Goal: Download file/media

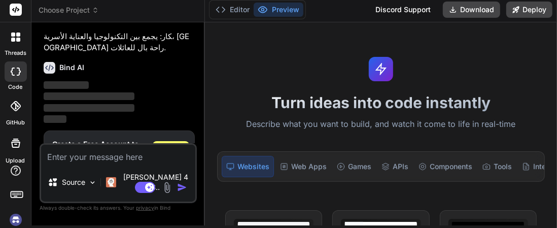
scroll to position [120, 0]
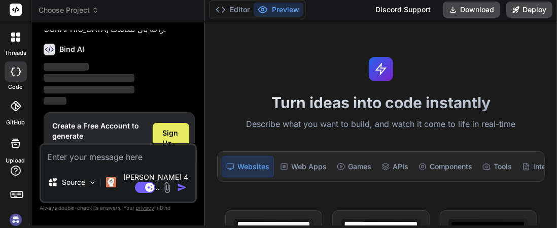
click at [174, 128] on span "Sign Up" at bounding box center [171, 138] width 16 height 20
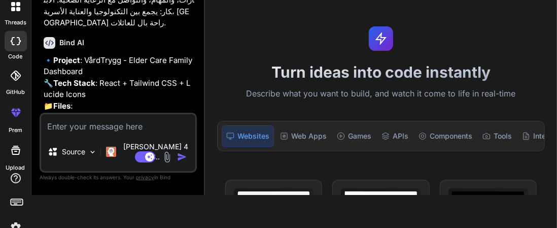
scroll to position [101, 0]
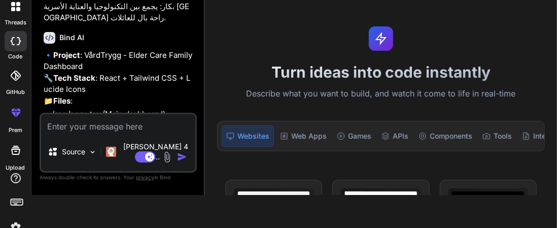
type textarea "x"
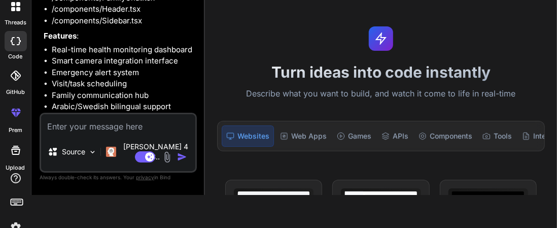
scroll to position [293, 0]
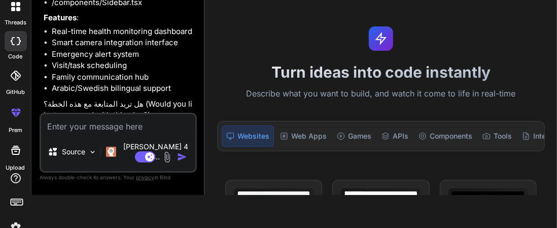
click at [112, 132] on textarea at bounding box center [118, 123] width 154 height 18
type textarea "غ"
type textarea "x"
type textarea "غث"
type textarea "x"
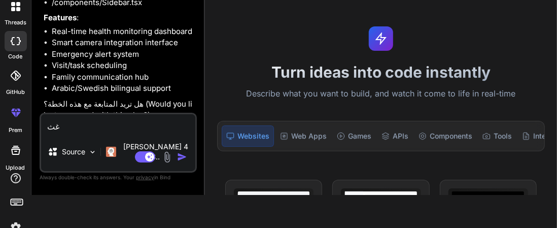
type textarea "غ"
type textarea "x"
type textarea "y"
type textarea "x"
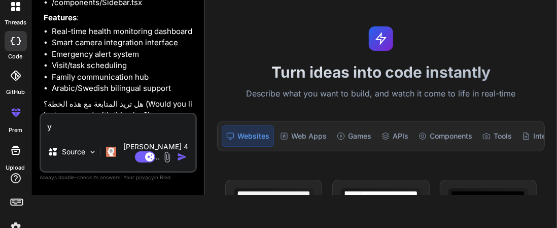
type textarea "ye"
type textarea "x"
type textarea "yes"
type textarea "x"
type textarea "yes"
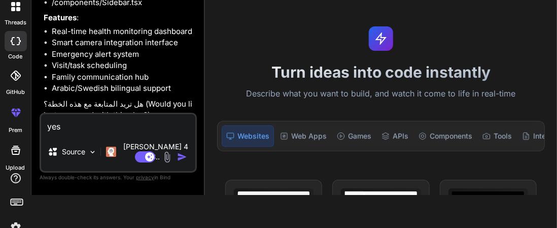
click at [183, 152] on img "button" at bounding box center [182, 157] width 10 height 10
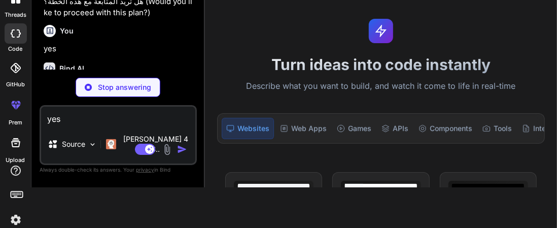
scroll to position [398, 0]
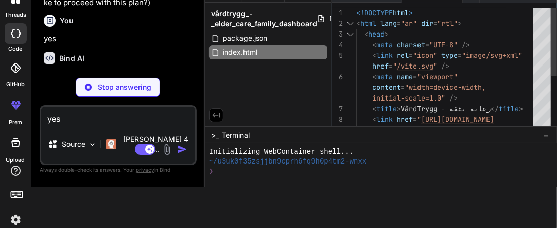
type textarea "x"
type textarea ")"
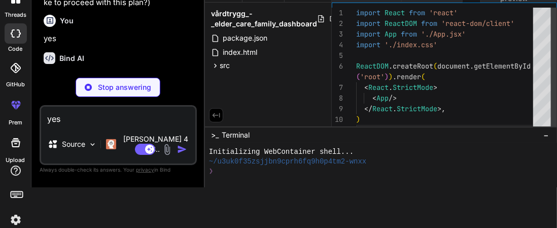
scroll to position [0, 43]
type textarea "x"
type textarea "transform: scale(0.33); opacity: 1; } 80%, 100% { opacity: 0; transform: scale(…"
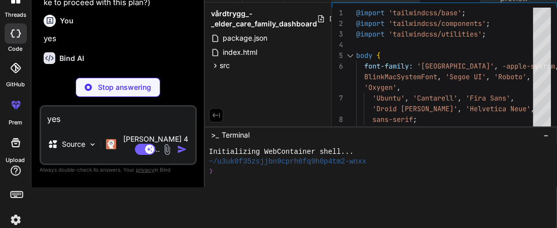
scroll to position [475, 0]
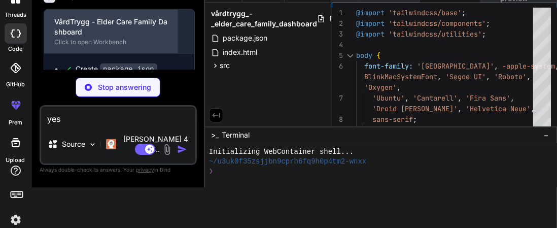
type textarea "x"
type textarea "{renderContent()} </div> </main> </div> </div> ) } export default App"
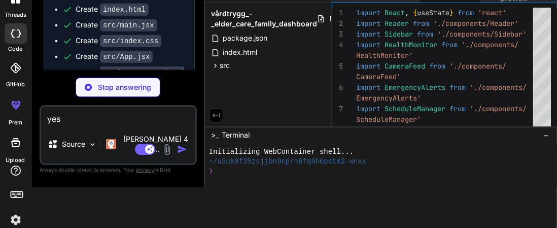
scroll to position [549, 0]
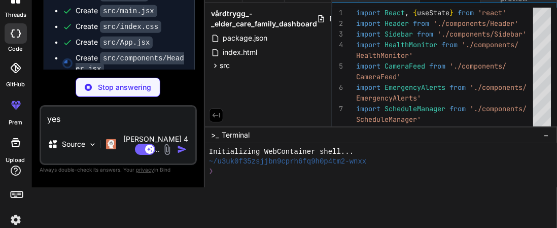
type textarea "x"
type textarea "</div> </div> </header> ) } export default Header"
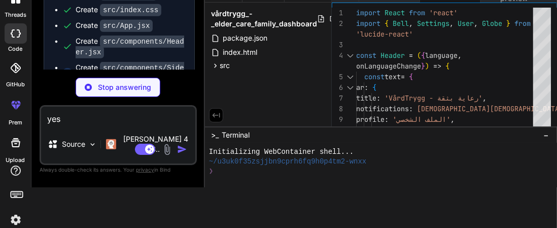
scroll to position [575, 0]
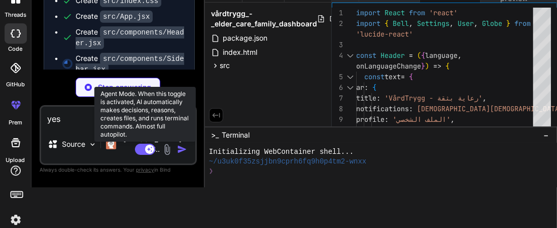
type textarea "x"
type textarea "export default Sidebar"
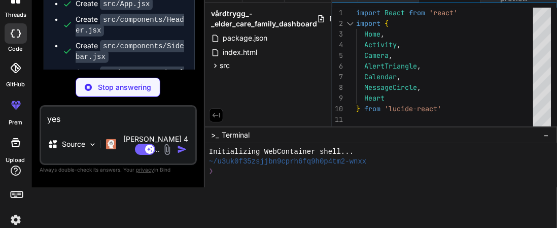
scroll to position [599, 0]
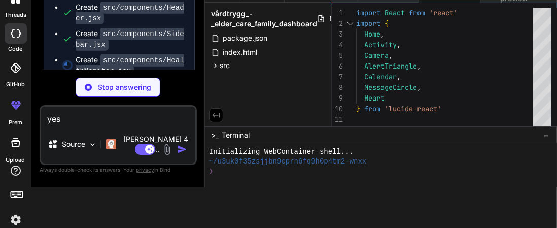
type textarea "x"
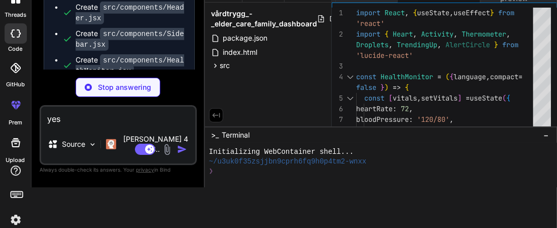
scroll to position [625, 0]
type textarea "x"
type textarea "</div> </div> ) } export default CameraFeed"
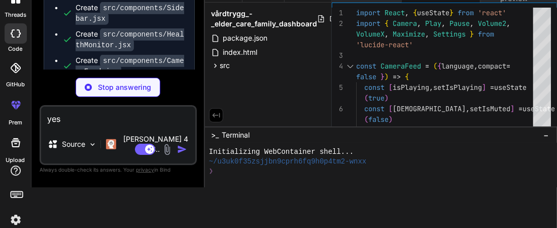
type textarea "x"
type textarea "</div> </div> ) } export default EmergencyAlerts"
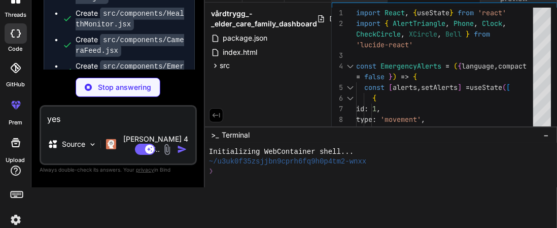
scroll to position [676, 0]
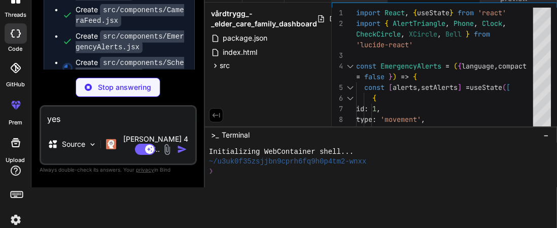
type textarea "x"
type textarea "export default ScheduleManager"
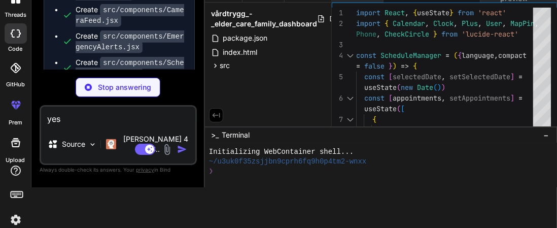
scroll to position [701, 0]
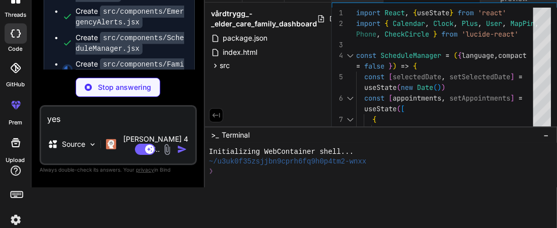
type textarea "x"
type textarea "export default FamilyChat"
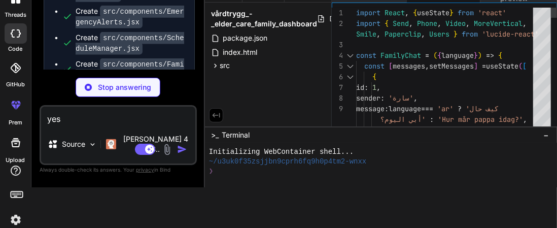
type textarea "x"
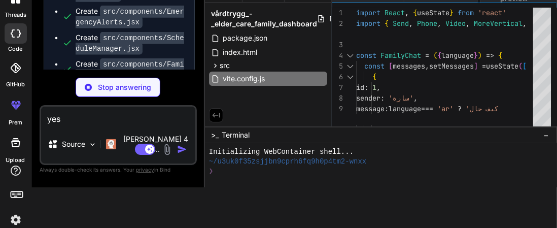
scroll to position [0, 782]
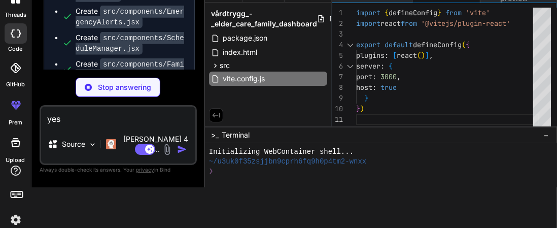
type textarea "x"
type textarea "}, animation: { 'pulse-ring': 'pulse-ring 2s infinite', } }, }, plugins: [], }"
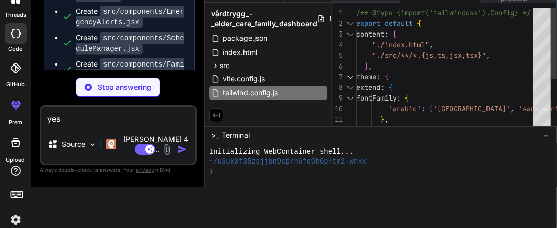
type textarea "x"
type textarea "export default { plugins: { tailwindcss: {}, autoprefixer: {}, }, }"
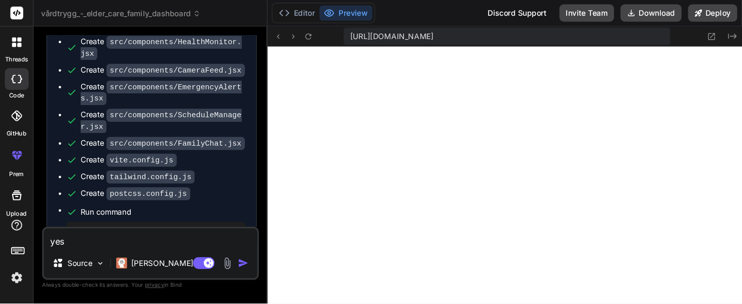
scroll to position [299, 0]
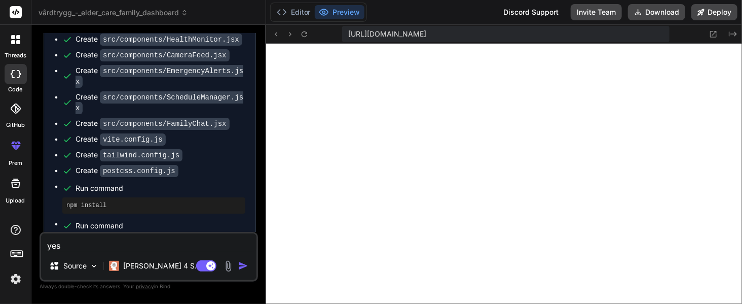
drag, startPoint x: 538, startPoint y: 1, endPoint x: 460, endPoint y: 12, distance: 78.4
click at [460, 12] on div "Editor Preview Discord Support Invite Team Download Deploy" at bounding box center [504, 12] width 476 height 25
click at [556, 11] on button "Download" at bounding box center [656, 12] width 57 height 16
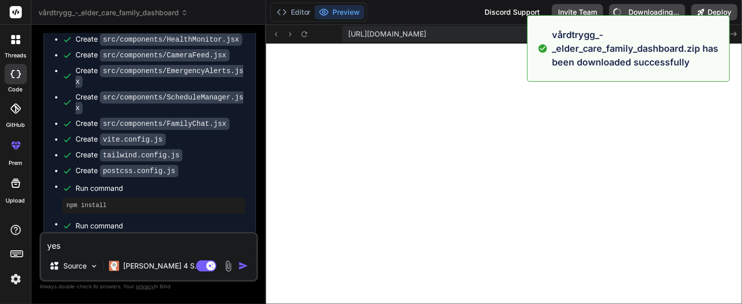
type textarea "x"
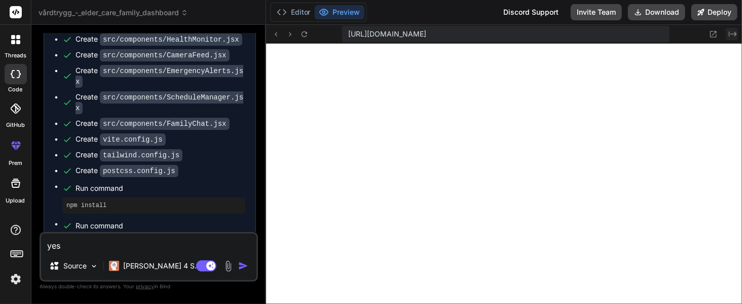
click at [556, 33] on icon at bounding box center [733, 33] width 8 height 5
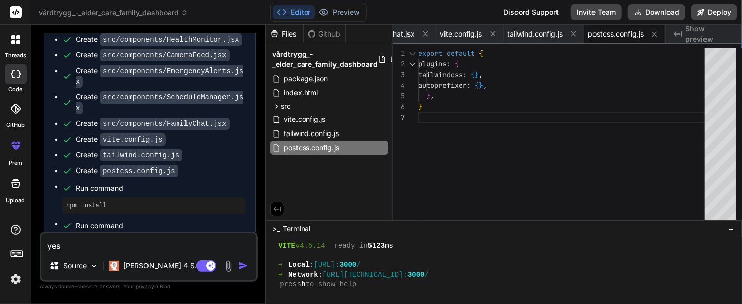
click at [556, 31] on span "Show preview" at bounding box center [710, 34] width 49 height 20
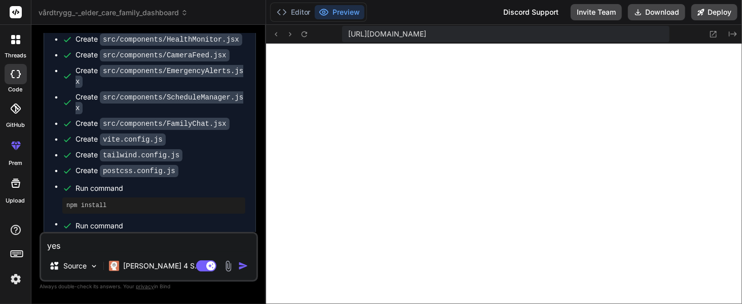
scroll to position [589, 0]
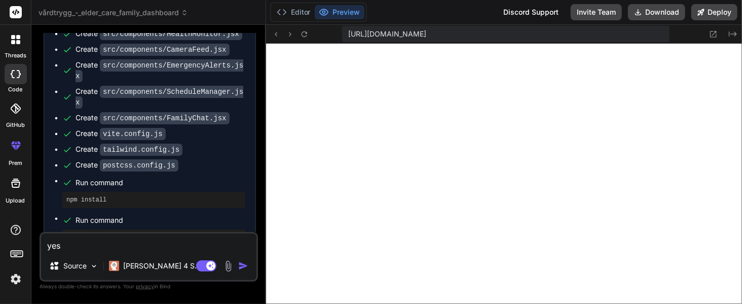
click at [154, 227] on textarea "yes" at bounding box center [149, 242] width 216 height 18
click at [160, 227] on textarea "yes" at bounding box center [149, 242] width 216 height 18
paste textarea "MatFörDelad – طعام مشترك لا يهدر 🎯 الفكرة: منصة لمشاركة الطعام المنزلي الفائض ب…"
type textarea "MatFörDelad – طعام مشترك لا يهدر 🎯 الفكرة: منصة لمشاركة الطعام المنزلي الفائض ب…"
type textarea "x"
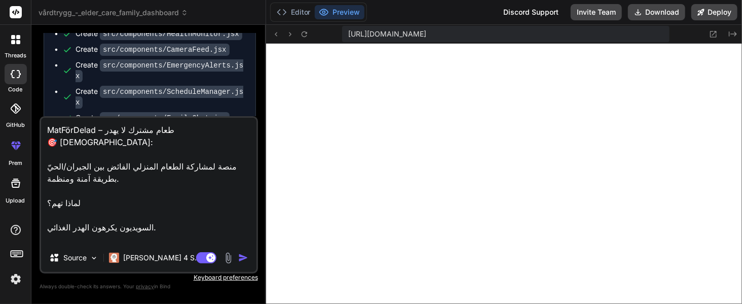
scroll to position [37, 0]
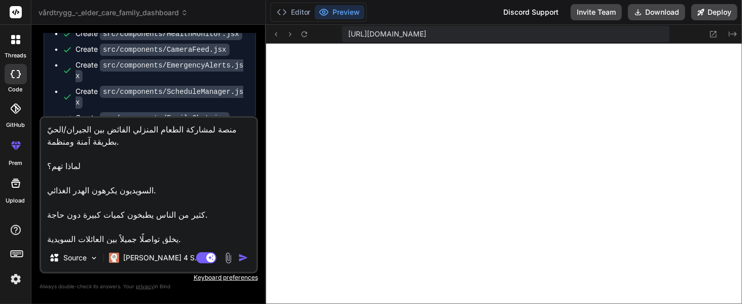
type textarea "MatFörDelad – طعام مشترك لا يهدر 🎯 الفكرة: منصة لمشاركة الطعام المنزلي الفائض ب…"
click at [240, 227] on img "button" at bounding box center [243, 258] width 10 height 10
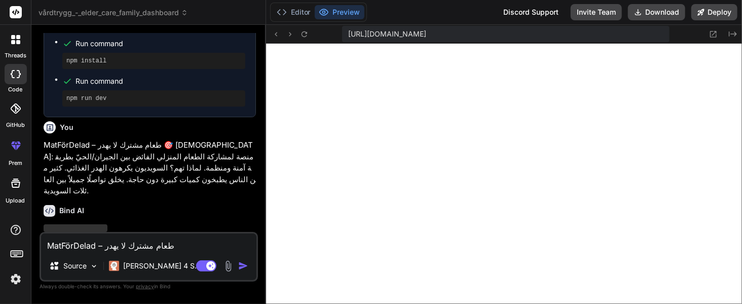
scroll to position [729, 0]
type textarea "x"
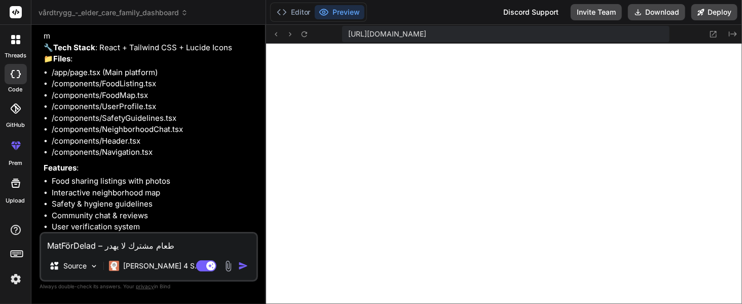
scroll to position [972, 0]
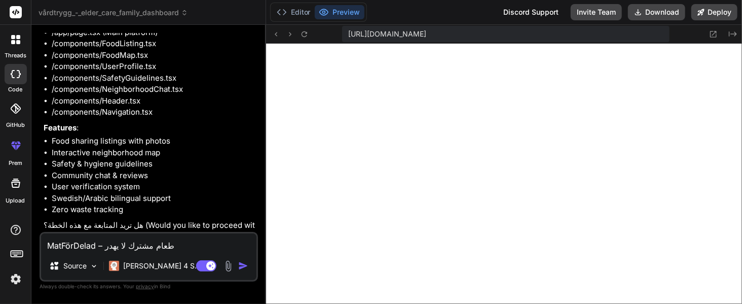
click at [169, 227] on textarea "MatFörDelad – طعام مشترك لا يهدر 🎯 الفكرة: منصة لمشاركة الطعام المنزلي الفائض ب…" at bounding box center [149, 242] width 216 height 18
type textarea "y"
type textarea "x"
type textarea "ye"
type textarea "x"
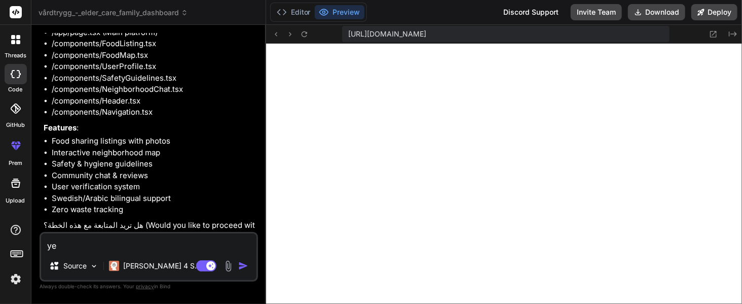
type textarea "yes"
type textarea "x"
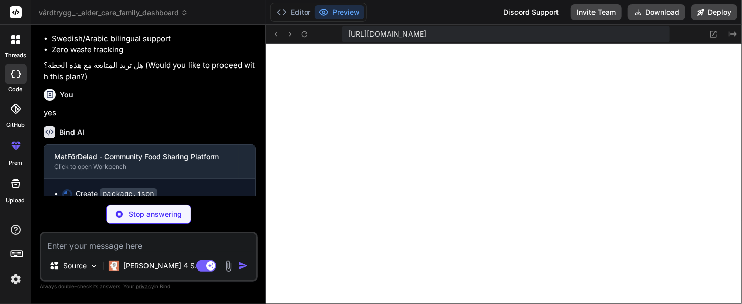
scroll to position [862, 0]
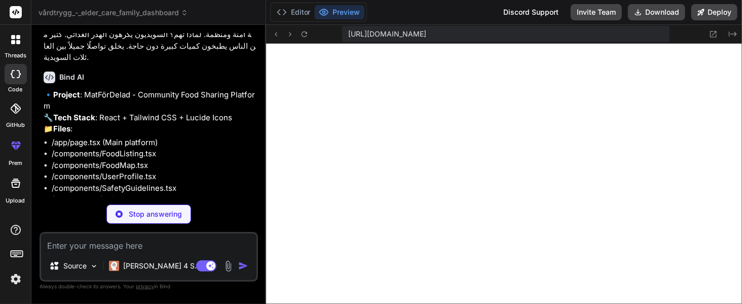
type textarea "x"
type textarea ""postcss": "^8.4.24", "tailwindcss": "^3.3.0", "vite": "^4.4.0" } }"
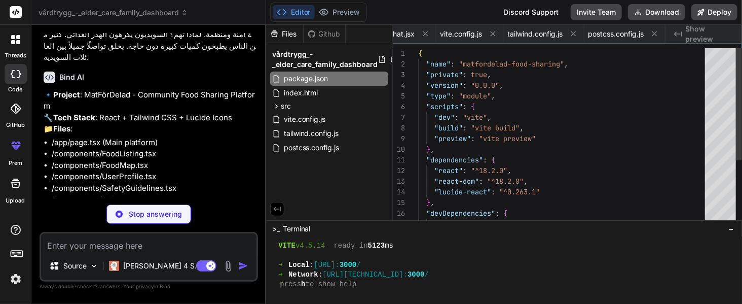
scroll to position [0, 0]
type textarea "x"
type textarea "500;600;700&display=swap" rel="stylesheet"> </head> <body> <div id="root"></div…"
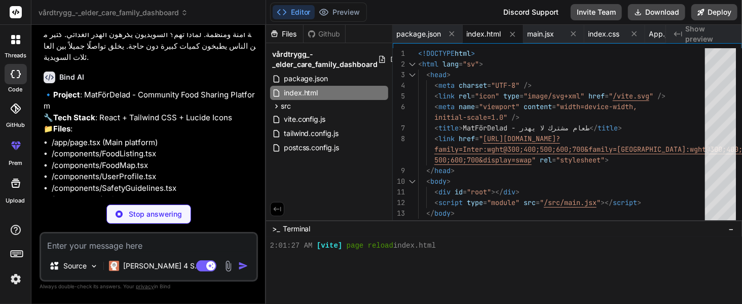
type textarea "x"
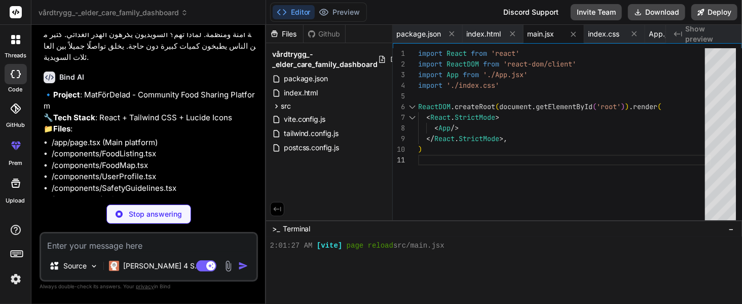
type textarea "x"
type textarea ".floating { animation: float 6s ease-in-out infinite; } @keyframes float { 0%, …"
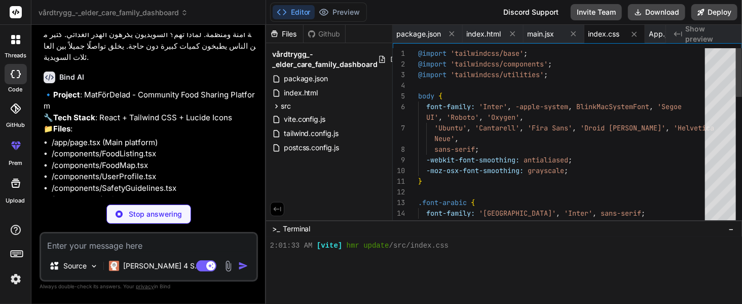
scroll to position [367, 0]
type textarea "x"
type textarea "<div className="max-w-7xl mx-auto"> {renderContent()} </div> </main> </div> ) }…"
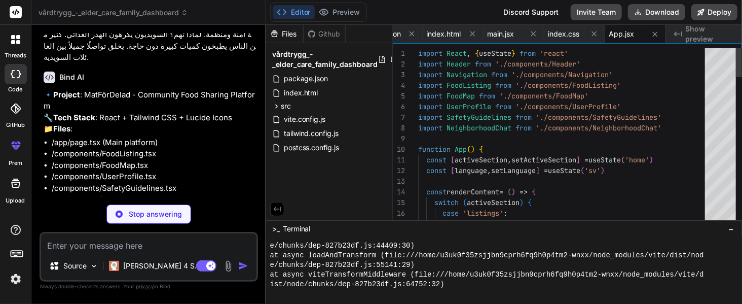
scroll to position [589, 0]
type textarea "x"
type textarea "</div> </header> ) } export default Header"
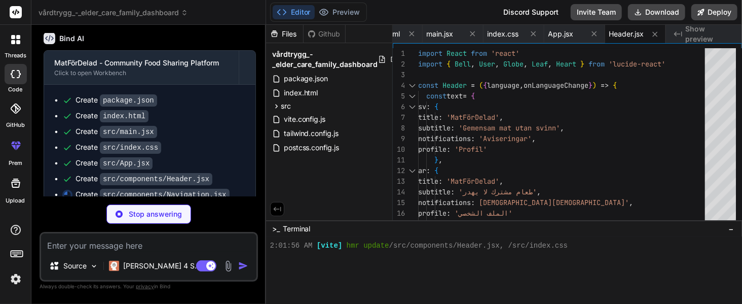
scroll to position [1158, 0]
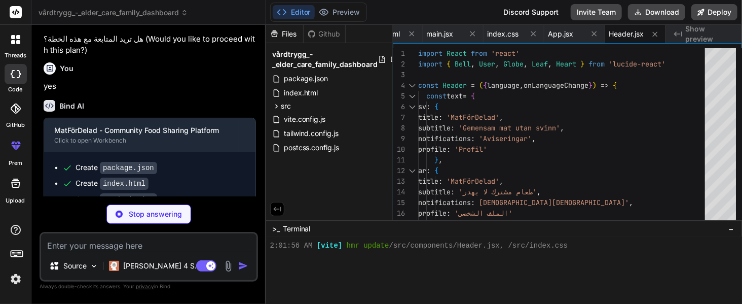
type textarea "x"
type textarea "</div> </div> </nav> ) } export default Navigation"
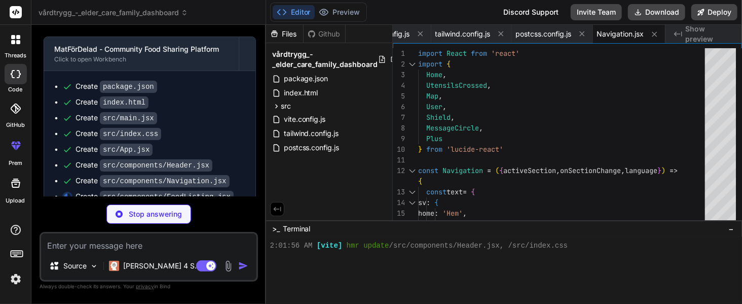
scroll to position [1241, 0]
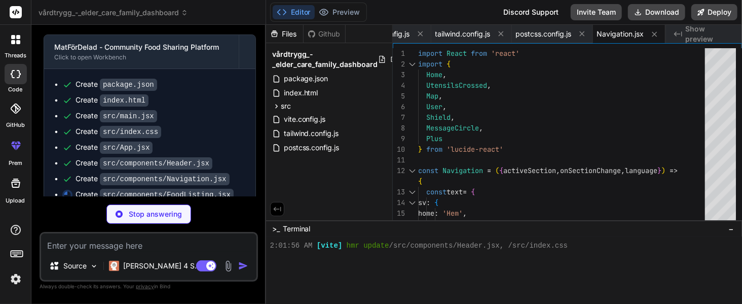
click at [556, 30] on span "Show preview" at bounding box center [710, 34] width 49 height 20
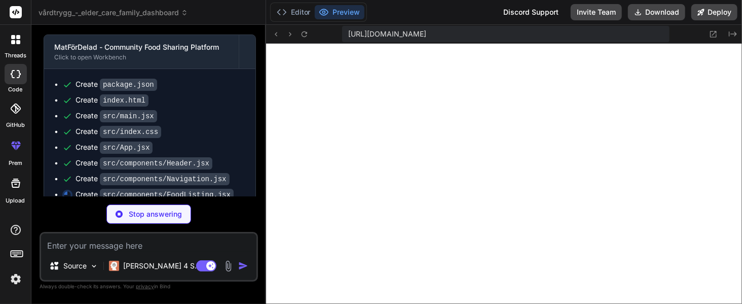
type textarea "x"
type textarea "</div> </div> ))} </div> </div> ) } export default FoodListing"
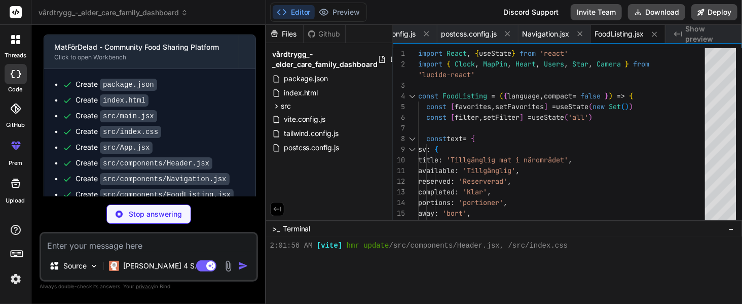
click at [556, 32] on span "Show preview" at bounding box center [710, 34] width 49 height 20
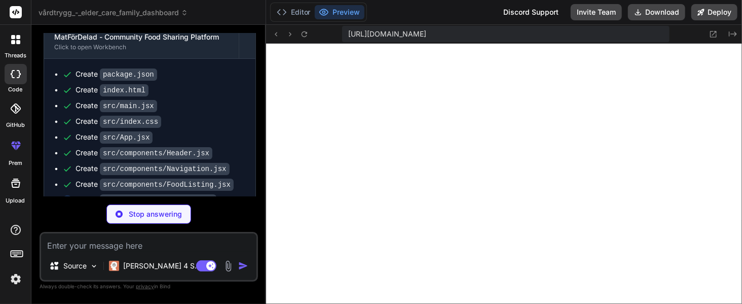
scroll to position [1256, 0]
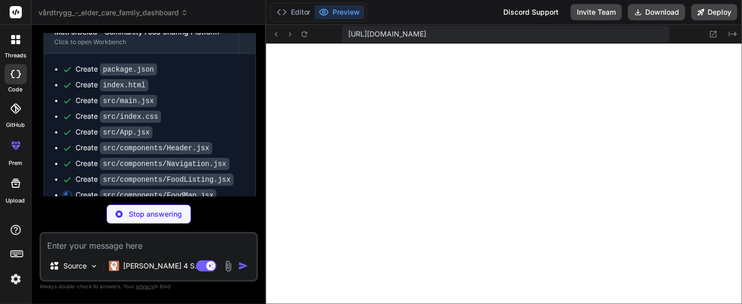
type textarea "x"
type textarea "export default FoodMap"
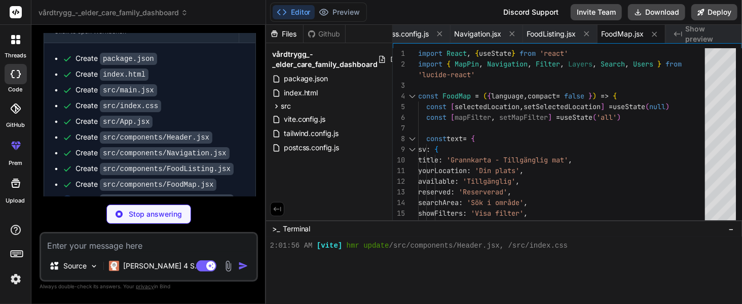
scroll to position [1272, 0]
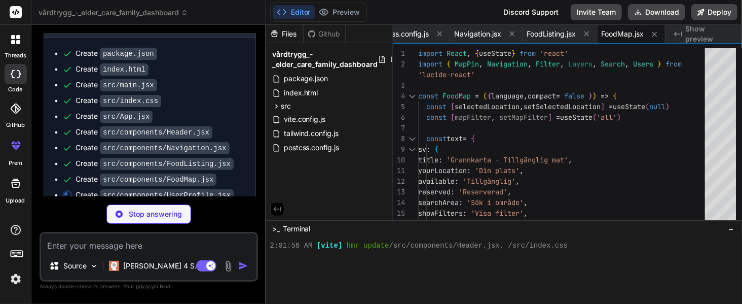
type textarea "x"
type textarea "</div> )} </div> </div> </div> ) } export default UserProfile"
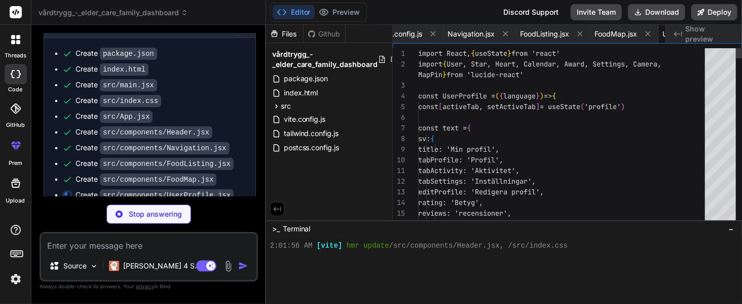
scroll to position [0, 1113]
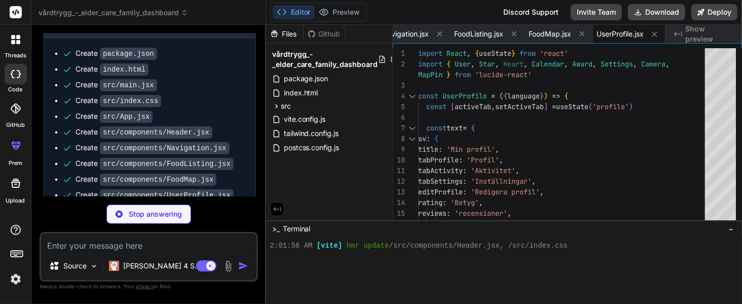
type textarea "x"
type textarea "</div> </div> </div> ) } export default SafetyGuidelines"
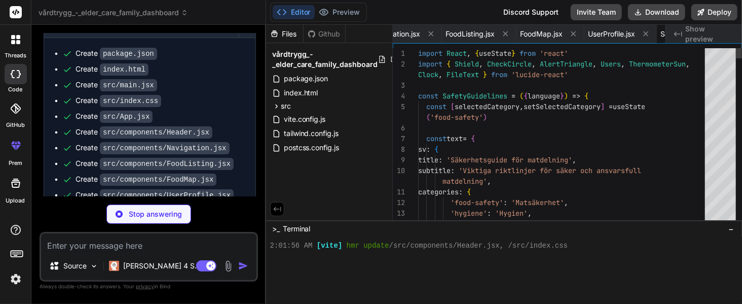
scroll to position [0, 1206]
type textarea "x"
type textarea "</div> </div> </div> </div> </div> ) } export default NeighborhoodChat"
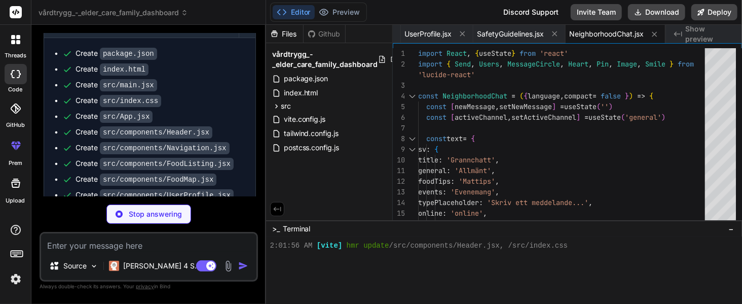
type textarea "x"
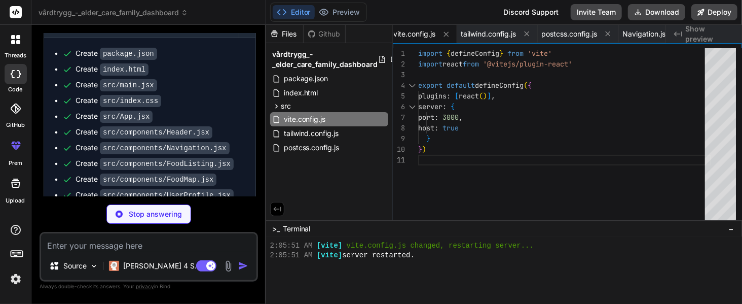
type textarea "x"
type textarea "}, animation: { 'pulse-dot': 'pulse-dot 2s infinite', 'float': 'float 6s ease-i…"
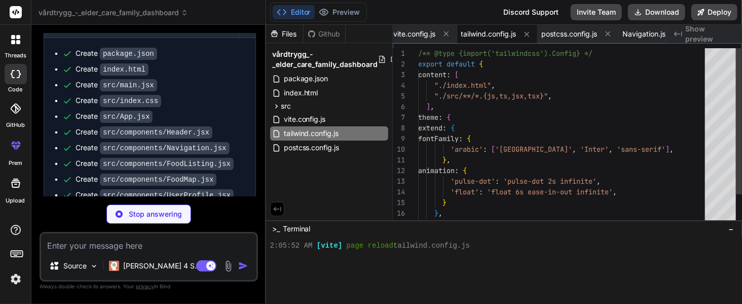
scroll to position [666, 0]
type textarea "x"
type textarea "export default { plugins: { tailwindcss: {}, autoprefixer: {}, }, }"
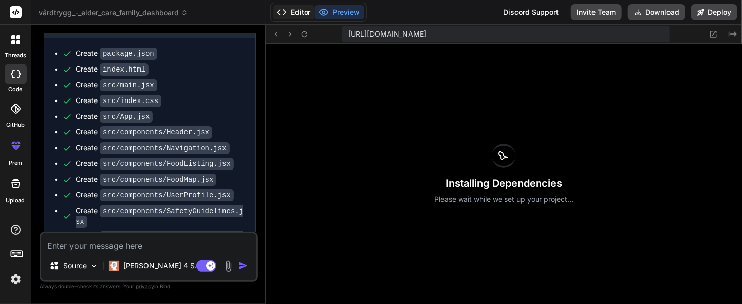
click at [303, 10] on button "Editor" at bounding box center [294, 12] width 42 height 14
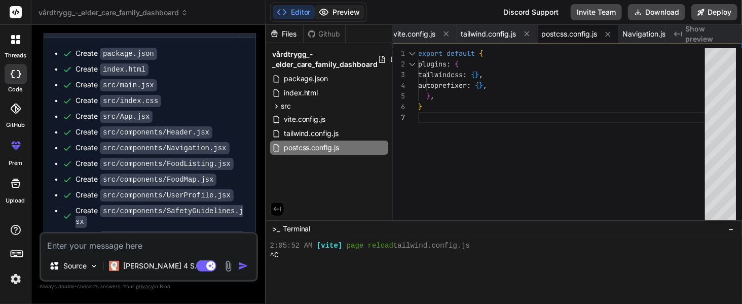
click at [345, 13] on button "Preview" at bounding box center [340, 12] width 50 height 14
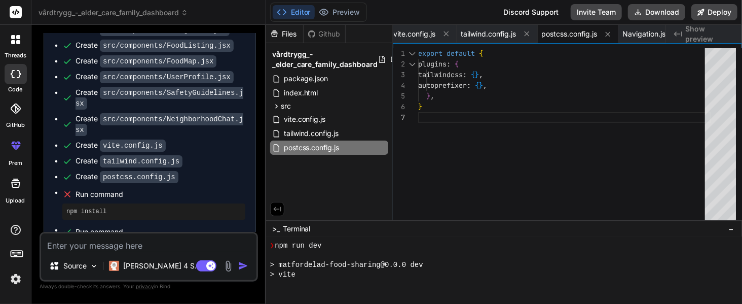
scroll to position [782, 0]
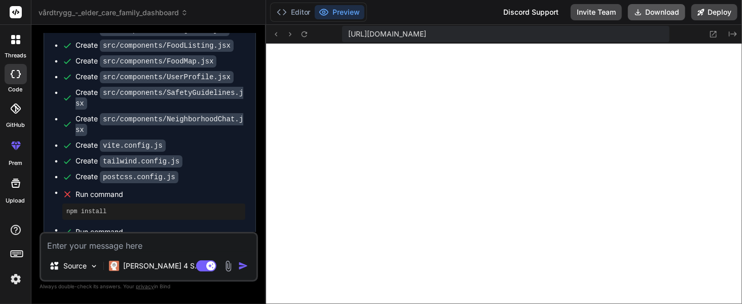
click at [556, 15] on button "Download" at bounding box center [656, 12] width 57 height 16
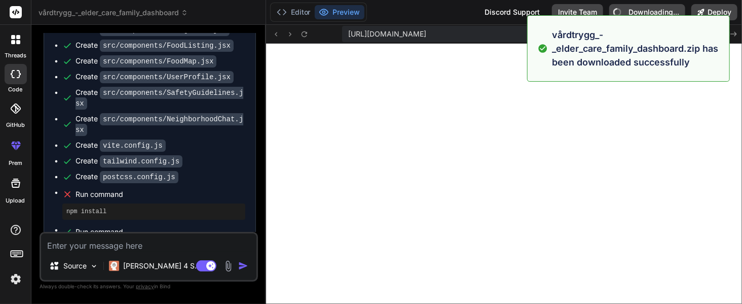
type textarea "x"
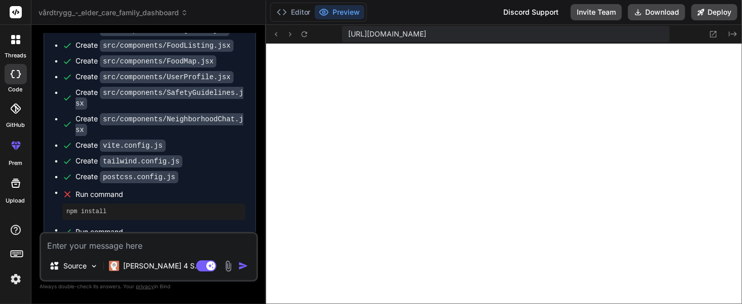
click at [428, 14] on div "Editor Preview Discord Support Invite Team Download Deploy" at bounding box center [504, 12] width 476 height 25
click at [556, 37] on button "Created with Pixso." at bounding box center [732, 34] width 12 height 12
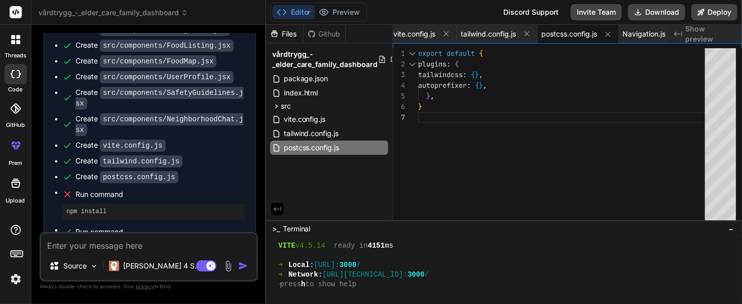
click at [556, 37] on span "Show preview" at bounding box center [710, 34] width 49 height 20
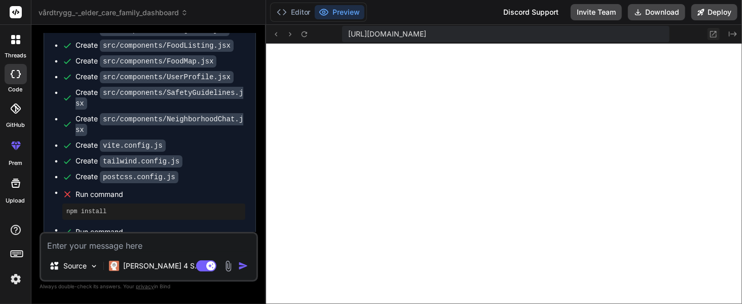
click at [556, 32] on icon at bounding box center [713, 34] width 9 height 9
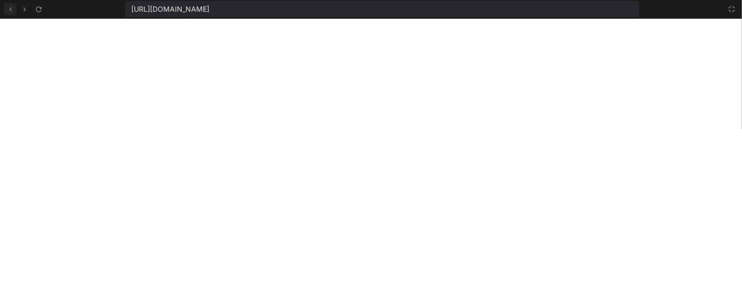
click at [7, 8] on icon at bounding box center [10, 9] width 9 height 9
click at [40, 12] on icon at bounding box center [38, 9] width 9 height 9
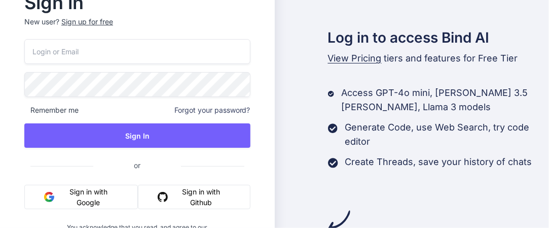
click at [88, 197] on button "Sign in with Google" at bounding box center [81, 197] width 114 height 24
